Goal: Communication & Community: Answer question/provide support

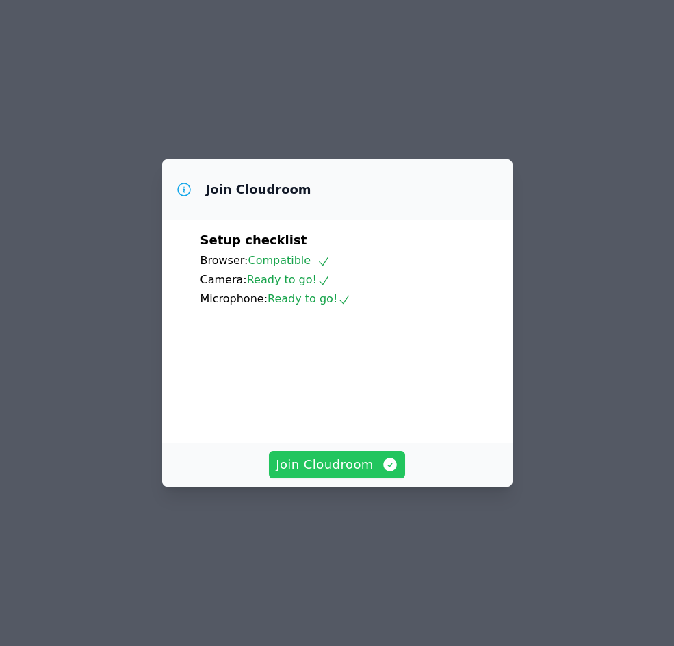
click at [313, 474] on span "Join Cloudroom" at bounding box center [337, 464] width 122 height 19
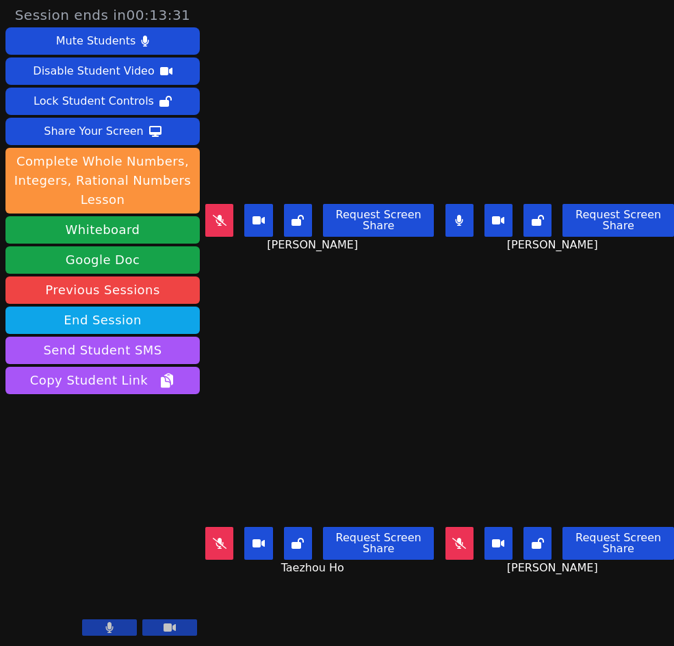
click at [447, 535] on button at bounding box center [459, 543] width 28 height 33
click at [223, 538] on icon at bounding box center [220, 543] width 14 height 11
click at [452, 209] on button at bounding box center [459, 220] width 28 height 33
click at [226, 538] on icon at bounding box center [220, 543] width 14 height 11
click at [217, 539] on icon at bounding box center [220, 543] width 8 height 11
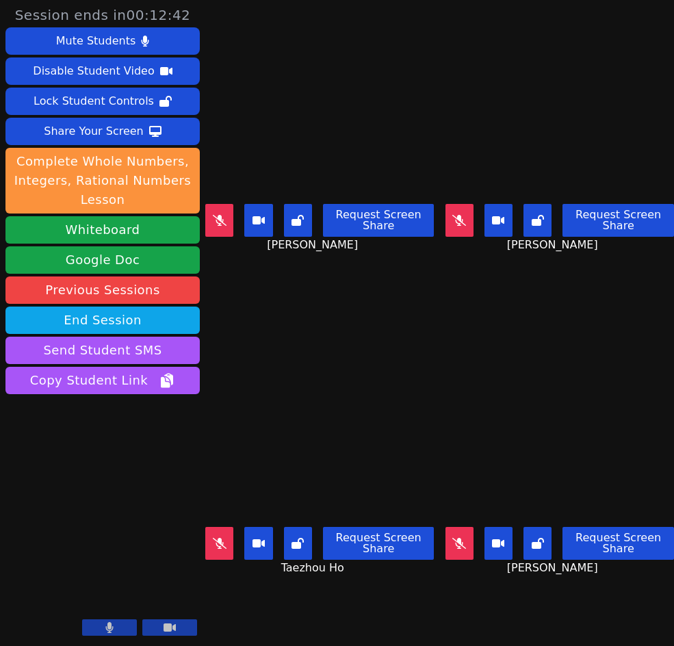
click at [218, 207] on button at bounding box center [219, 220] width 28 height 33
click at [216, 216] on icon at bounding box center [220, 220] width 8 height 11
click at [454, 538] on icon at bounding box center [459, 543] width 14 height 11
click at [456, 541] on button at bounding box center [459, 543] width 28 height 33
click at [218, 538] on icon at bounding box center [220, 543] width 14 height 11
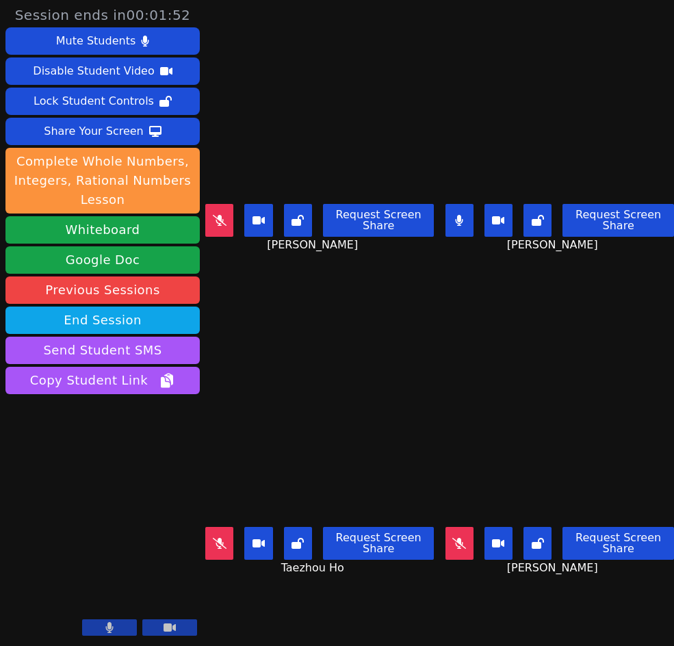
click at [449, 546] on button at bounding box center [459, 543] width 28 height 33
click at [456, 538] on icon at bounding box center [460, 543] width 8 height 11
click at [217, 538] on icon at bounding box center [220, 543] width 14 height 11
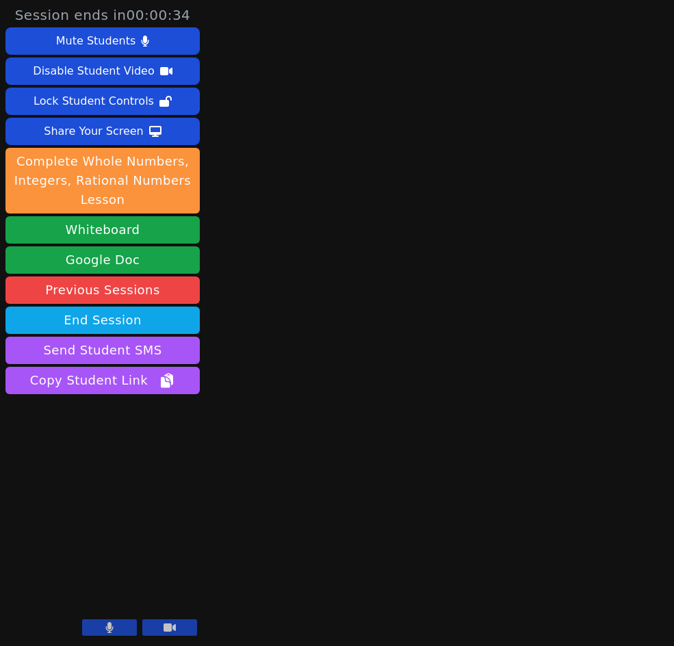
click at [169, 629] on icon at bounding box center [170, 627] width 12 height 8
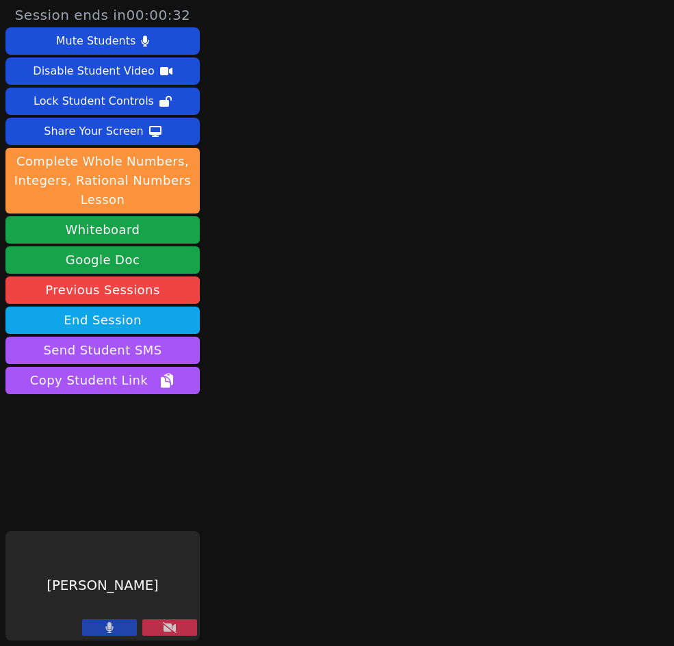
click at [111, 631] on icon at bounding box center [110, 627] width 8 height 11
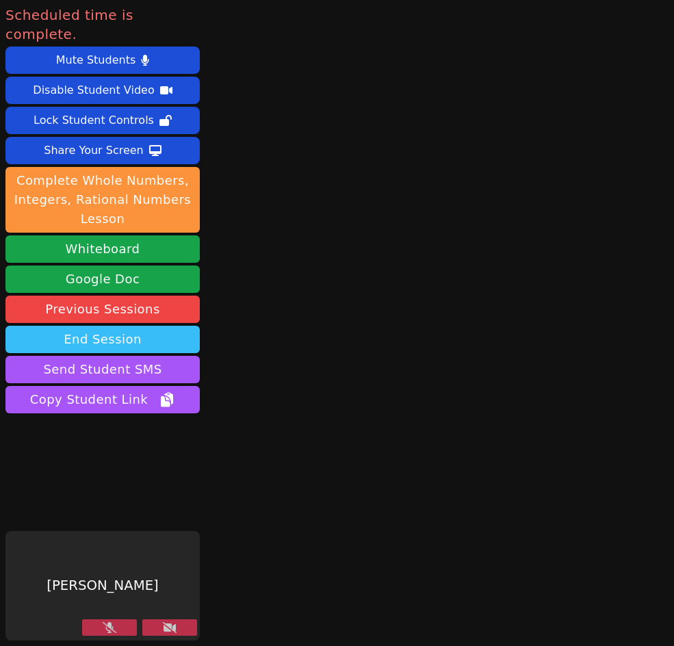
click at [95, 326] on button "End Session" at bounding box center [102, 339] width 194 height 27
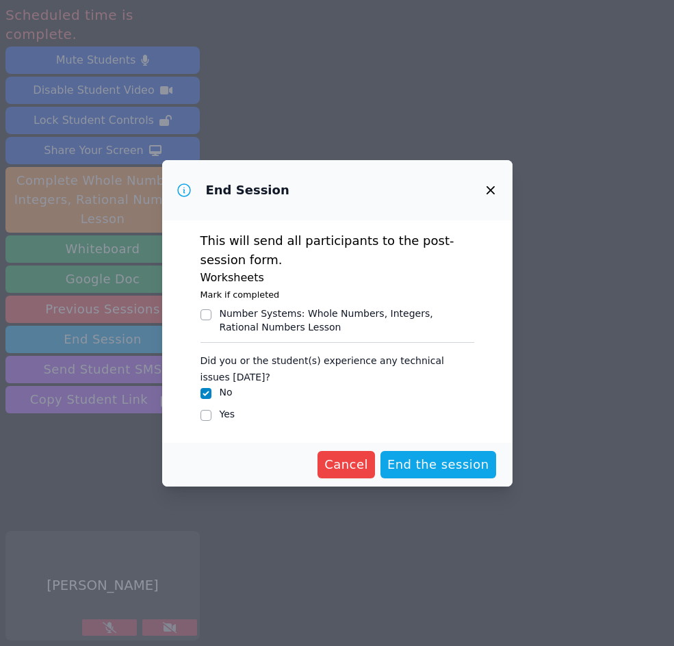
click at [226, 413] on label "Yes" at bounding box center [228, 413] width 16 height 11
click at [211, 413] on input "Yes" at bounding box center [205, 415] width 11 height 11
checkbox input "true"
checkbox input "false"
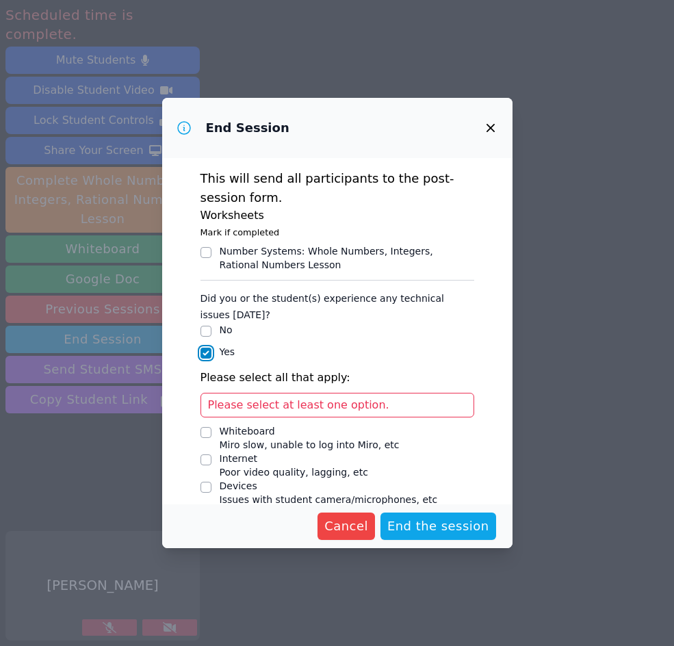
scroll to position [62, 0]
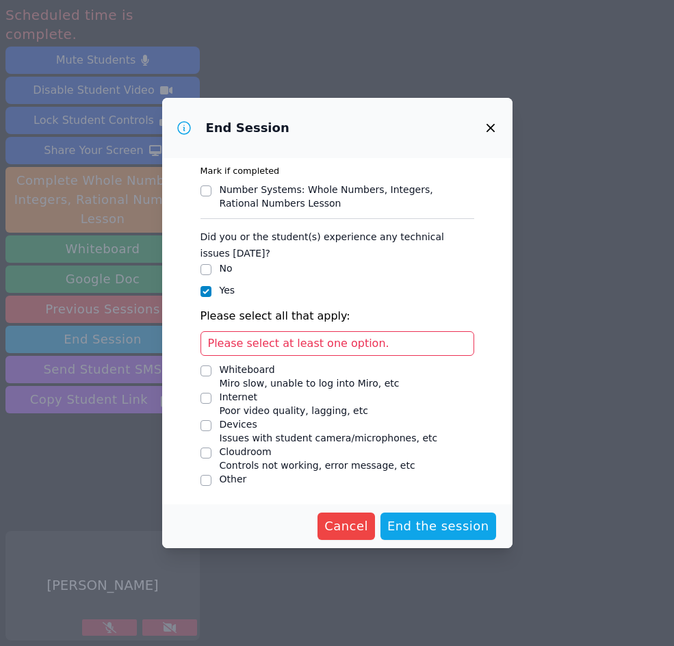
click at [265, 439] on span "Issues with student camera/microphones, etc" at bounding box center [329, 437] width 218 height 11
click at [211, 431] on input "Devices Issues with student camera/microphones, etc" at bounding box center [205, 425] width 11 height 11
checkbox input "true"
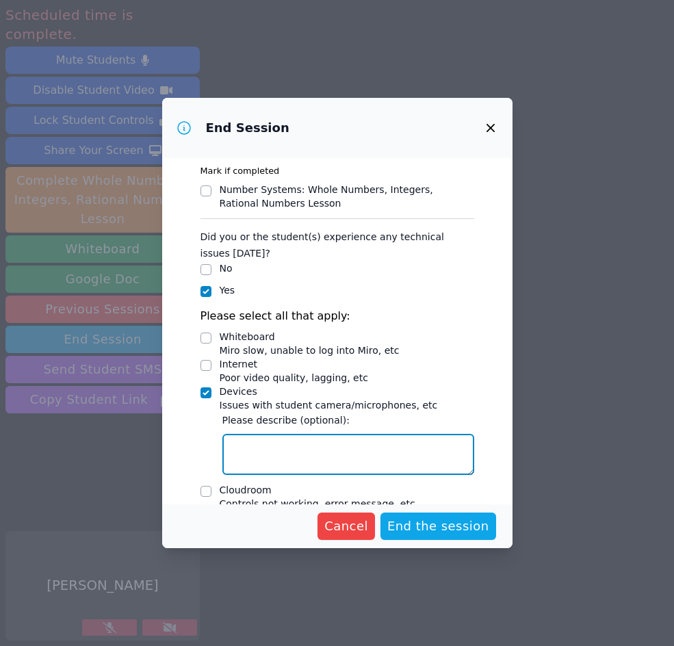
click at [266, 441] on textarea "Devices Issues with student camera/microphones, etc" at bounding box center [348, 454] width 252 height 41
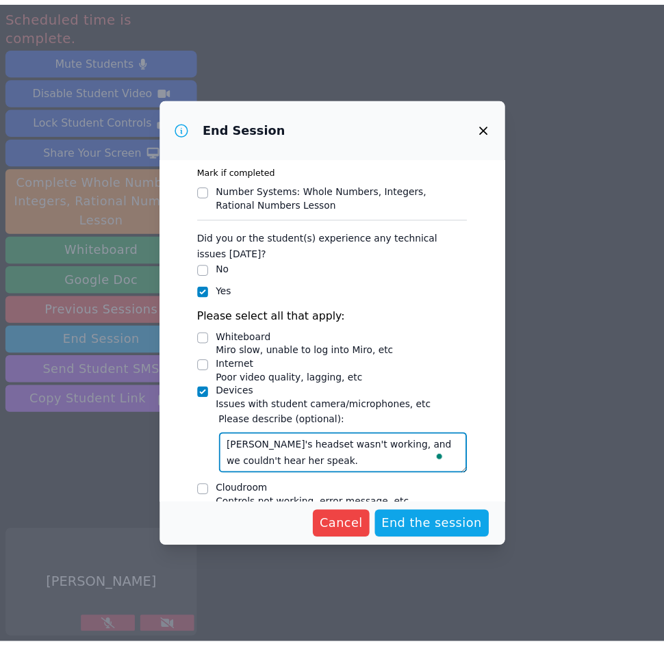
scroll to position [100, 0]
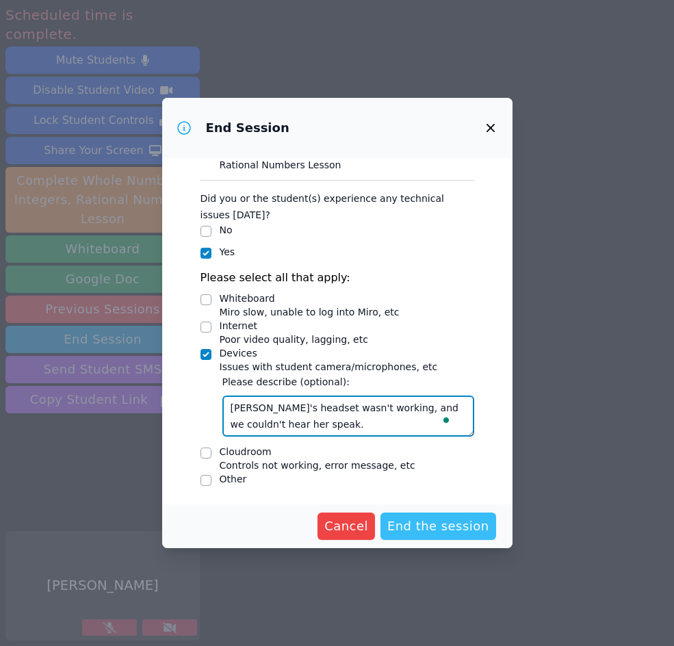
type textarea "Samarha's headset wasn't working, and we couldn't hear her speak."
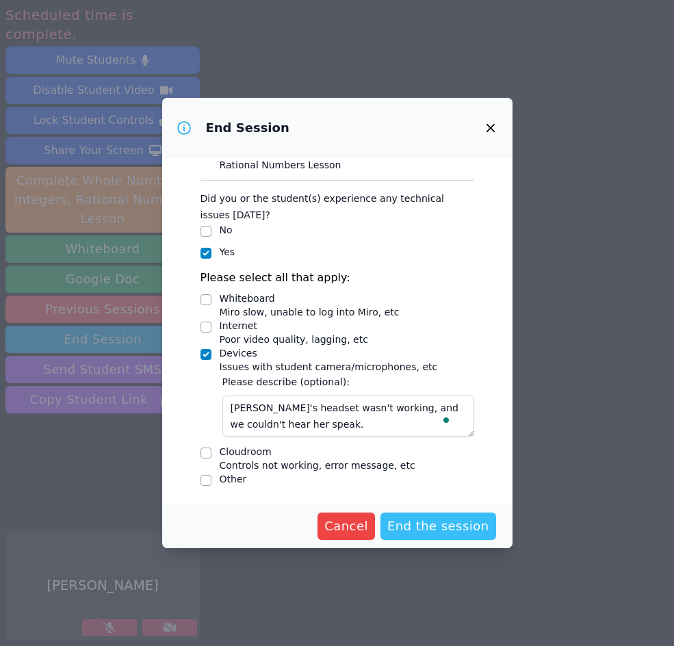
click at [446, 530] on span "End the session" at bounding box center [438, 526] width 102 height 19
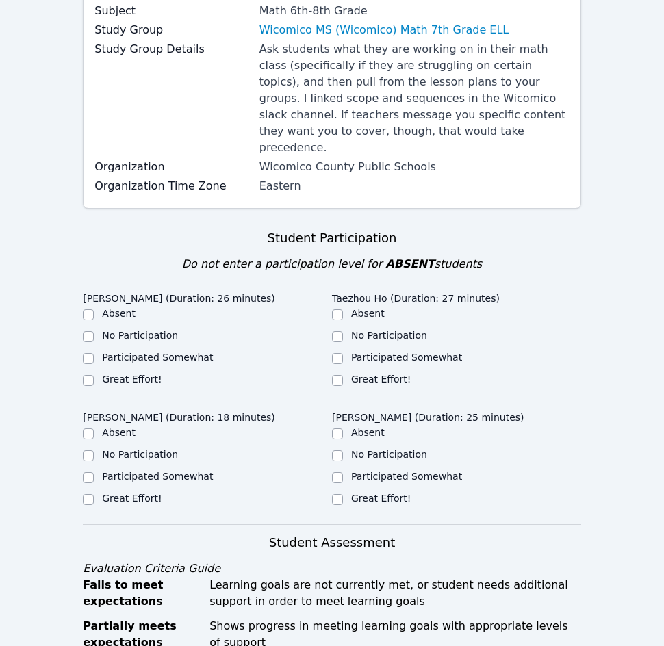
scroll to position [205, 0]
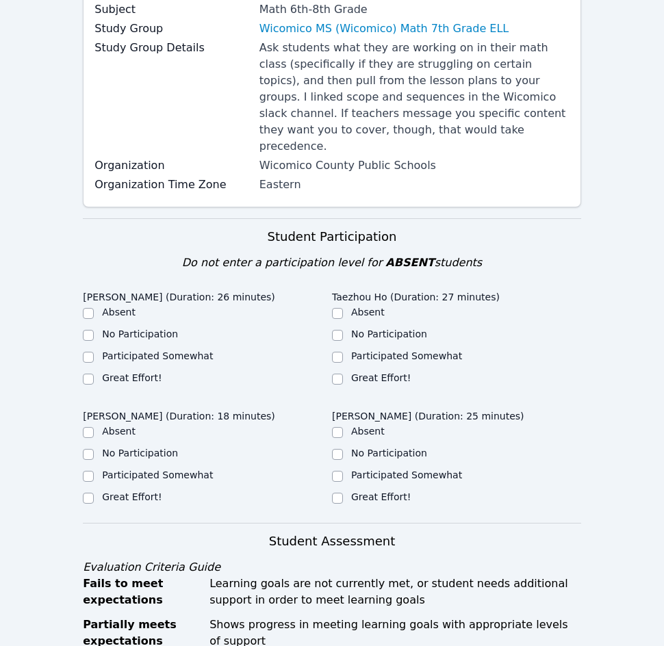
click at [129, 372] on label "Great Effort!" at bounding box center [132, 377] width 60 height 11
click at [94, 374] on input "Great Effort!" at bounding box center [88, 379] width 11 height 11
checkbox input "true"
click at [352, 372] on label "Great Effort!" at bounding box center [381, 377] width 60 height 11
click at [343, 374] on input "Great Effort!" at bounding box center [337, 379] width 11 height 11
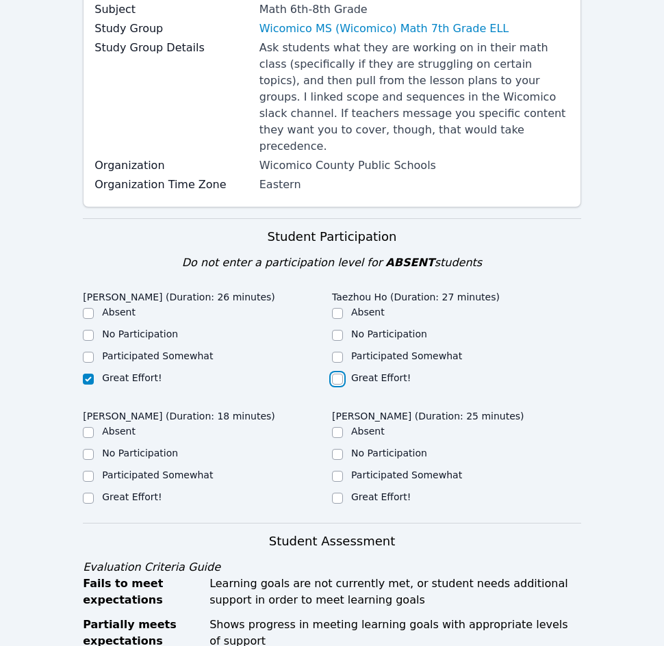
checkbox input "true"
click at [138, 491] on label "Great Effort!" at bounding box center [132, 496] width 60 height 11
click at [94, 493] on input "Great Effort!" at bounding box center [88, 498] width 11 height 11
checkbox input "true"
click at [377, 491] on label "Great Effort!" at bounding box center [381, 496] width 60 height 11
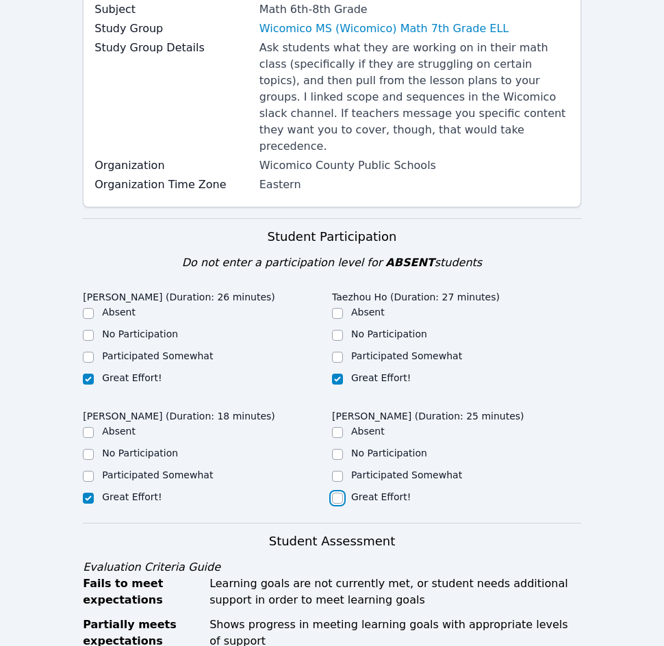
click at [343, 493] on input "Great Effort!" at bounding box center [337, 498] width 11 height 11
checkbox input "true"
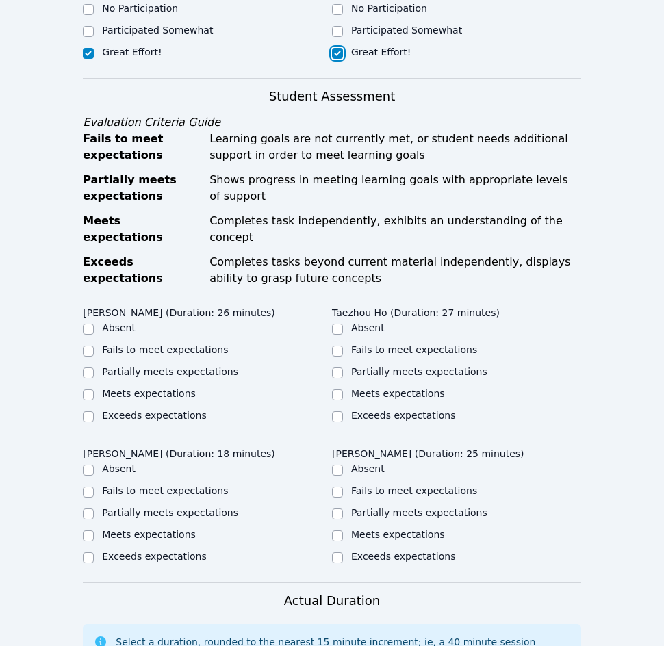
scroll to position [684, 0]
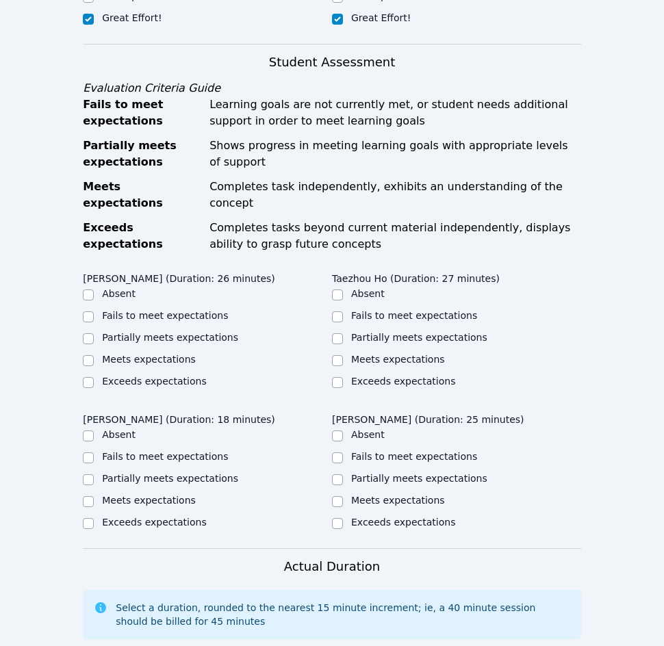
click at [140, 354] on label "Meets expectations" at bounding box center [149, 359] width 94 height 11
click at [94, 355] on input "Meets expectations" at bounding box center [88, 360] width 11 height 11
checkbox input "true"
click at [356, 354] on label "Meets expectations" at bounding box center [398, 359] width 94 height 11
click at [343, 355] on input "Meets expectations" at bounding box center [337, 360] width 11 height 11
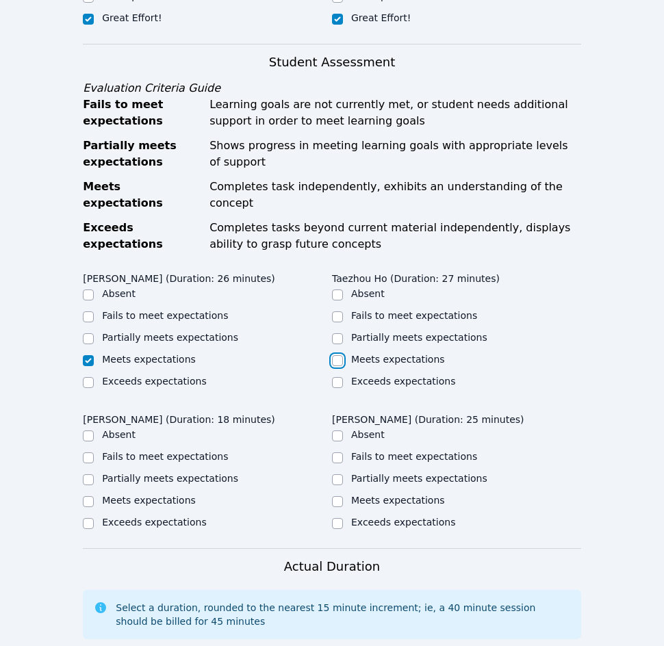
checkbox input "true"
click at [120, 495] on label "Meets expectations" at bounding box center [149, 500] width 94 height 11
click at [94, 496] on input "Meets expectations" at bounding box center [88, 501] width 11 height 11
checkbox input "true"
click at [376, 495] on label "Meets expectations" at bounding box center [398, 500] width 94 height 11
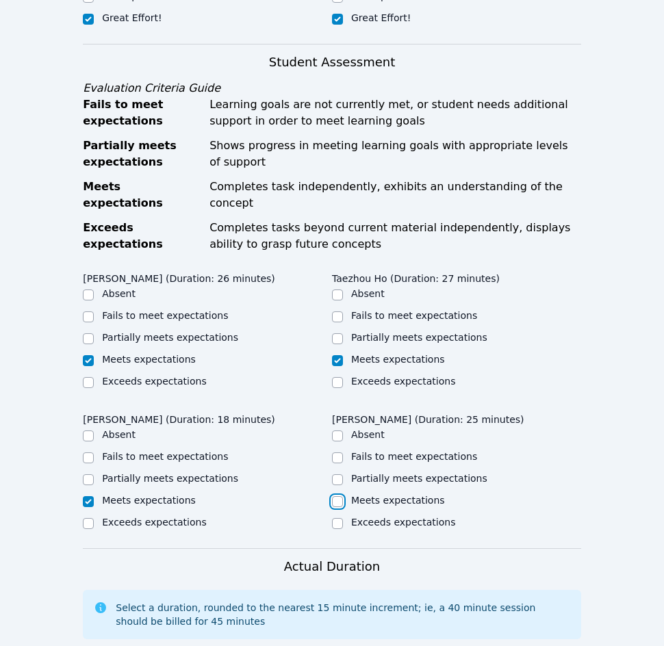
click at [343, 496] on input "Meets expectations" at bounding box center [337, 501] width 11 height 11
checkbox input "true"
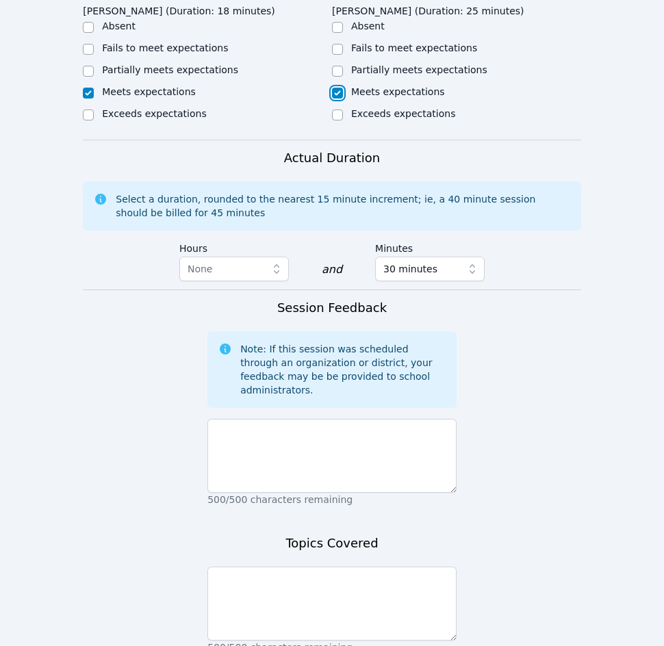
scroll to position [1095, 0]
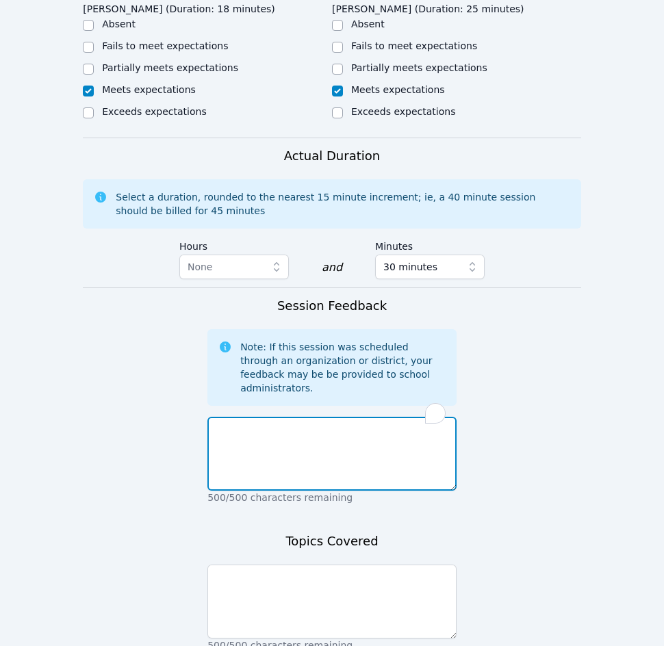
click at [368, 417] on textarea "To enrich screen reader interactions, please activate Accessibility in Grammarl…" at bounding box center [331, 454] width 249 height 74
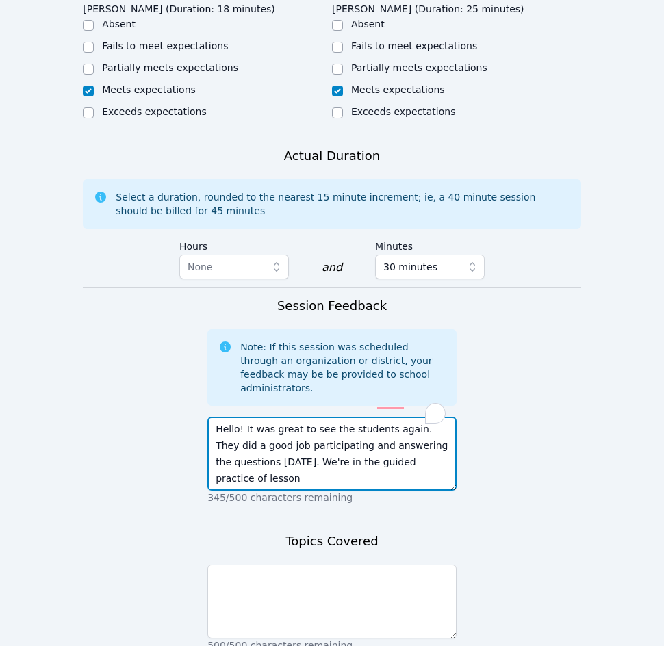
click at [407, 417] on textarea "Hello! It was great to see the students again. They did a good job participatin…" at bounding box center [331, 454] width 249 height 74
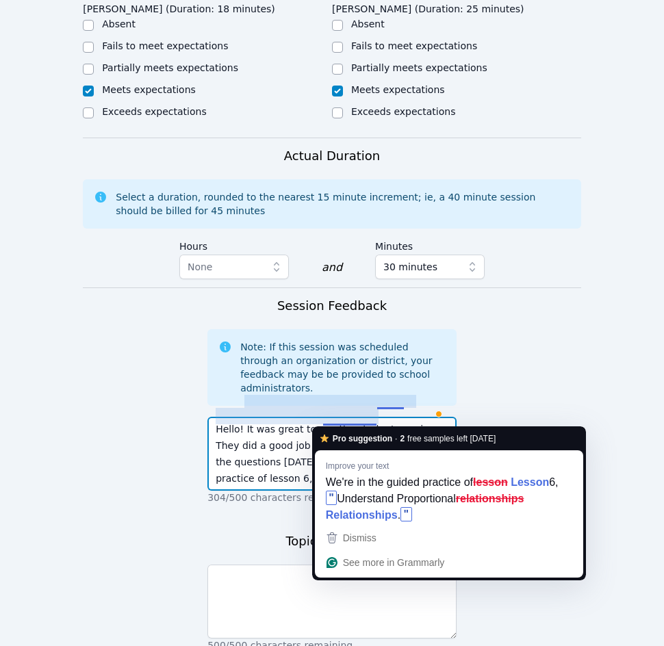
click at [326, 420] on textarea "Hello! It was great to see the students again. They did a good job participatin…" at bounding box center [331, 454] width 249 height 74
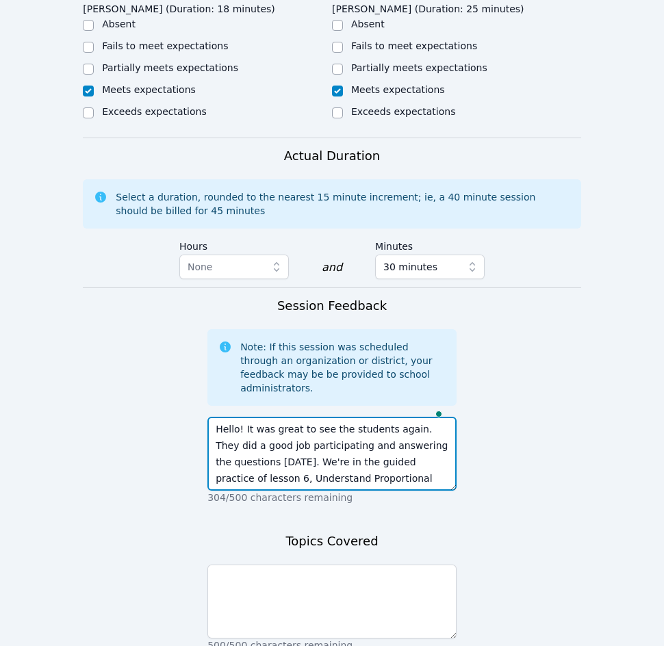
click at [426, 425] on textarea "Hello! It was great to see the students again. They did a good job participatin…" at bounding box center [331, 454] width 249 height 74
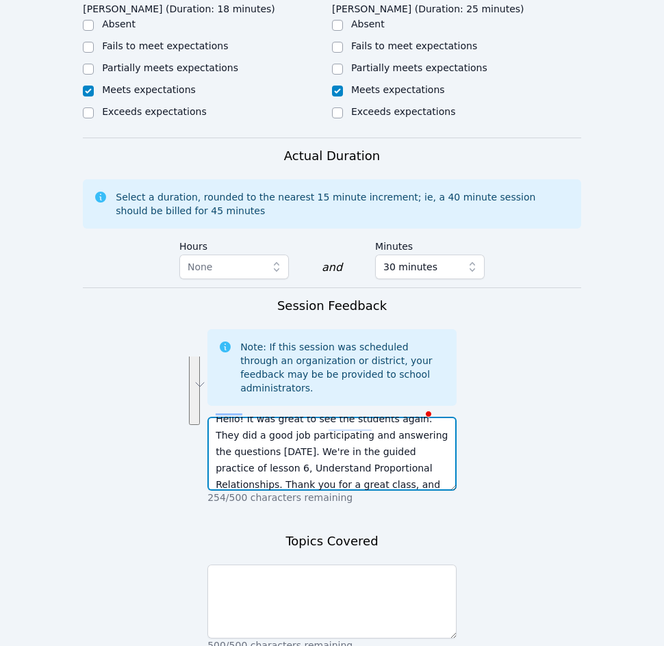
type textarea "Hello! It was great to see the students again. They did a good job participatin…"
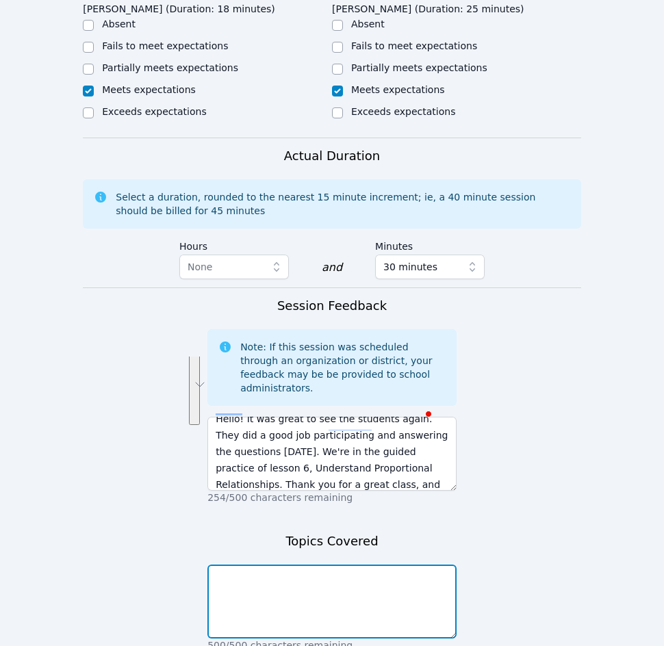
click at [327, 564] on textarea at bounding box center [331, 601] width 249 height 74
